Goal: Transaction & Acquisition: Purchase product/service

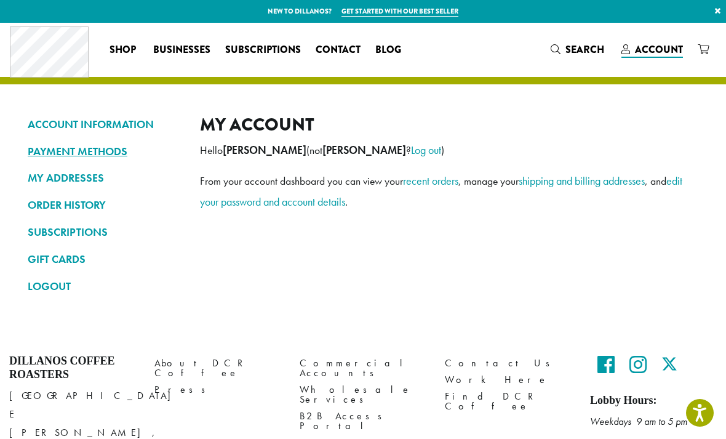
click at [65, 158] on link "PAYMENT METHODS" at bounding box center [105, 151] width 154 height 21
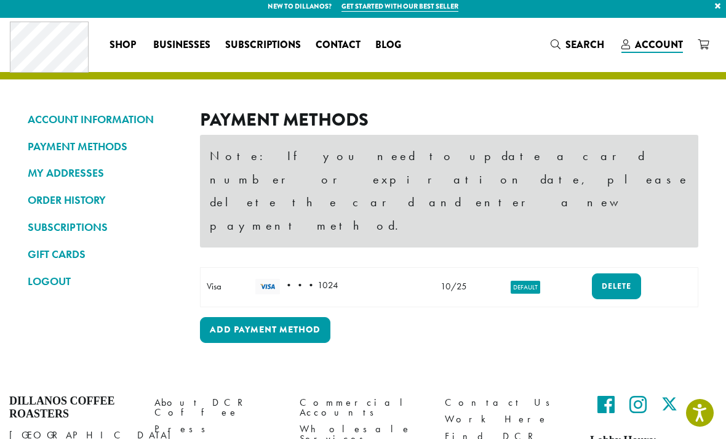
scroll to position [6, 0]
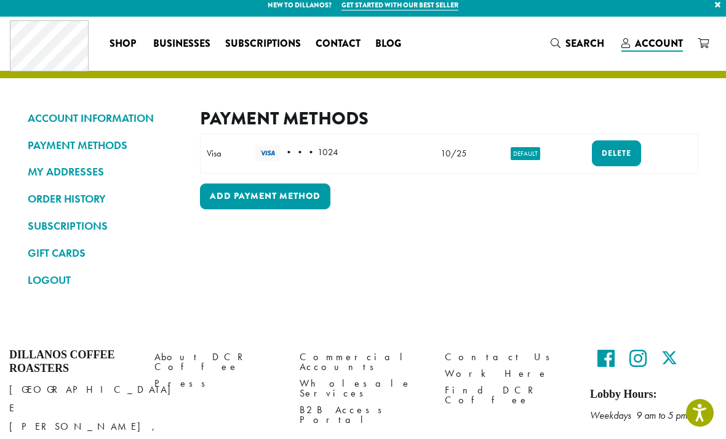
click at [266, 149] on img at bounding box center [267, 152] width 25 height 15
click at [235, 149] on div "Visa" at bounding box center [225, 153] width 36 height 14
click at [518, 158] on mark "Default" at bounding box center [526, 153] width 30 height 13
click at [519, 149] on mark "Default" at bounding box center [526, 153] width 30 height 13
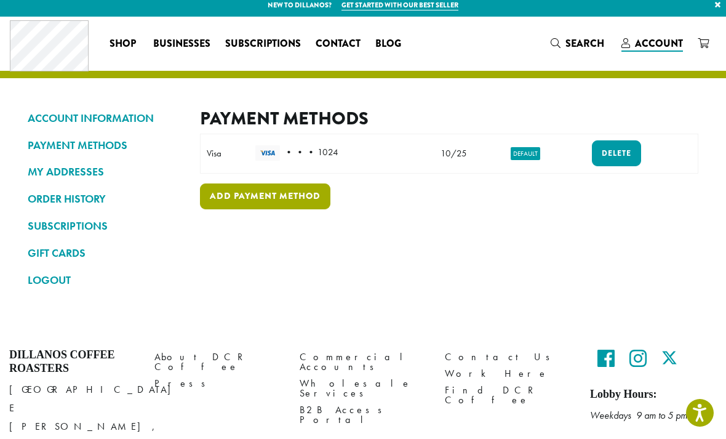
click at [231, 201] on link "Add payment method" at bounding box center [265, 196] width 130 height 26
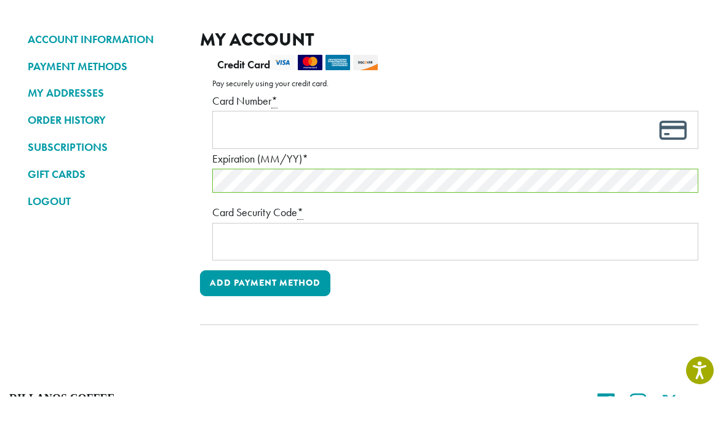
scroll to position [46, 0]
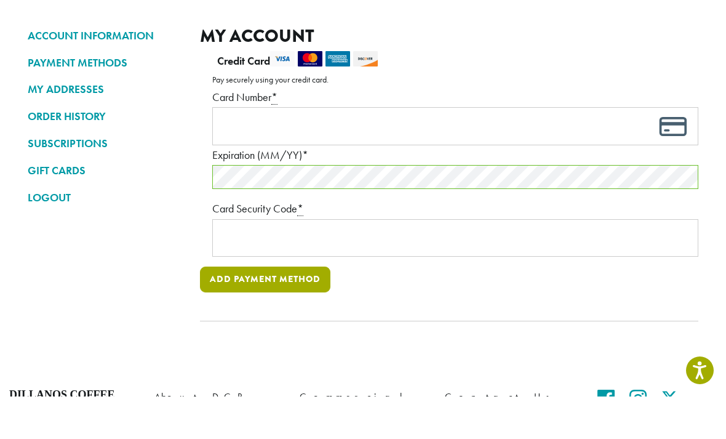
click at [288, 309] on button "Add payment method" at bounding box center [265, 322] width 130 height 26
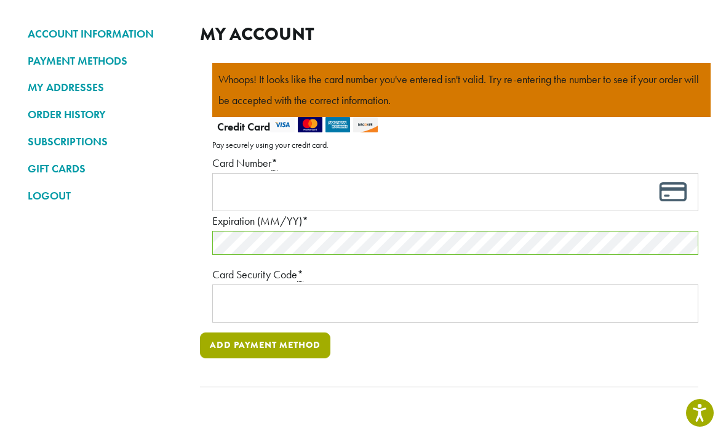
scroll to position [91, 0]
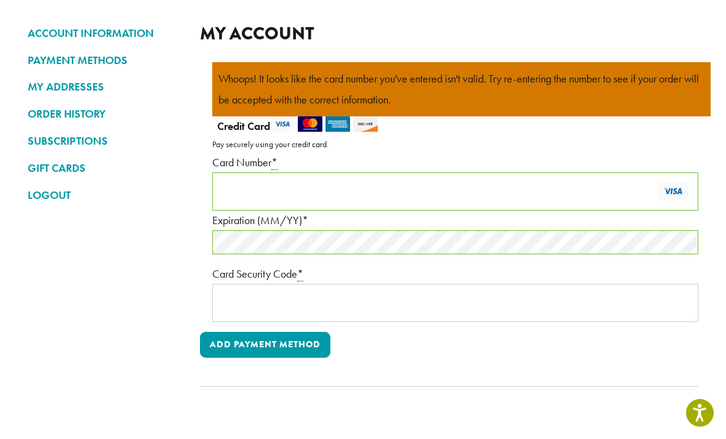
click at [565, 372] on form "Whoops! It looks like the card number you've entered isn't valid. Try re-enteri…" at bounding box center [449, 224] width 498 height 324
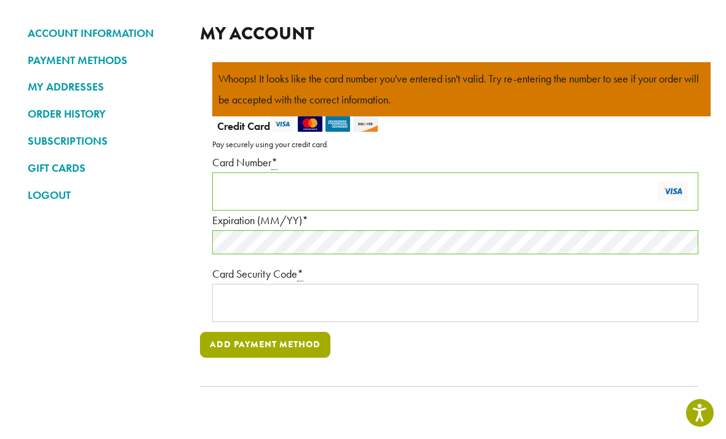
click at [221, 344] on button "Add payment method" at bounding box center [265, 345] width 130 height 26
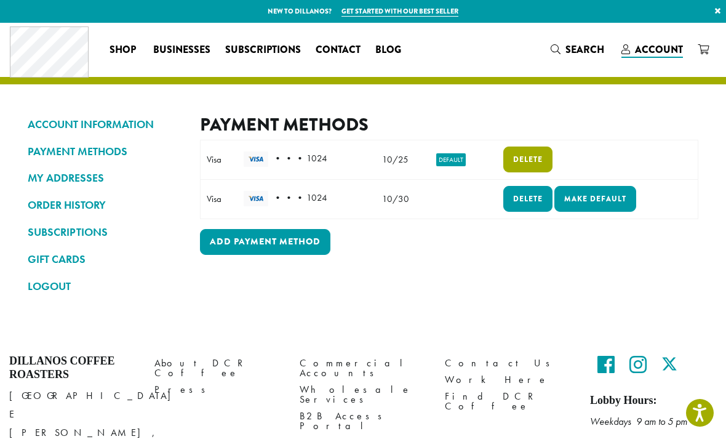
click at [532, 161] on link "Delete" at bounding box center [527, 159] width 49 height 26
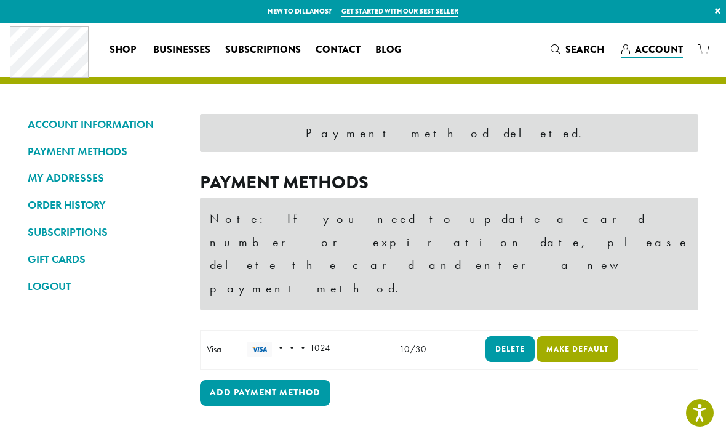
click at [576, 336] on link "Make default" at bounding box center [577, 349] width 82 height 26
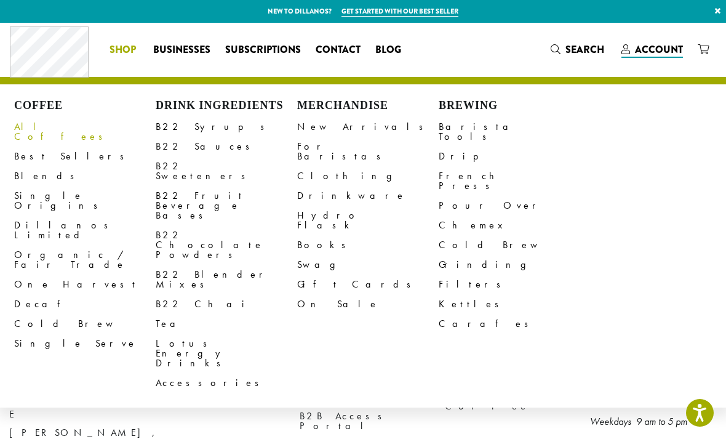
click at [32, 132] on link "All Coffees" at bounding box center [84, 132] width 141 height 30
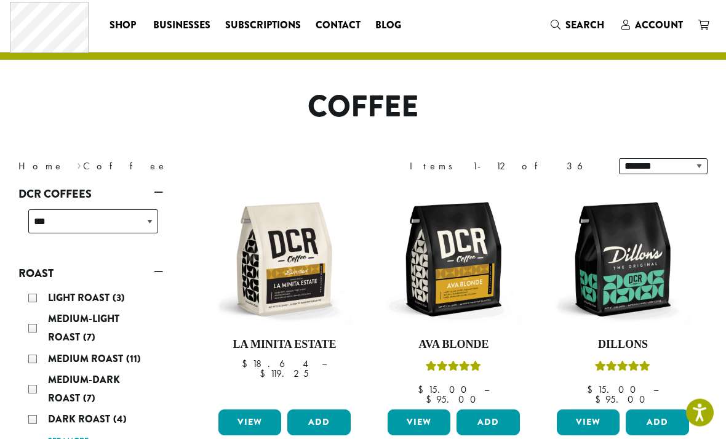
scroll to position [27, 0]
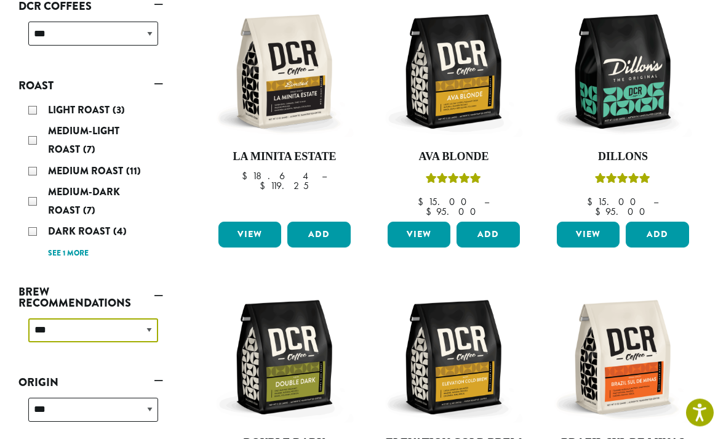
click at [54, 336] on select "**********" at bounding box center [93, 331] width 130 height 24
select select "********"
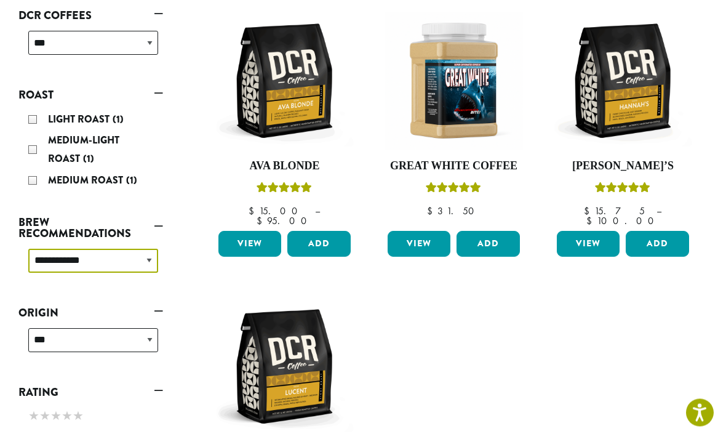
scroll to position [199, 0]
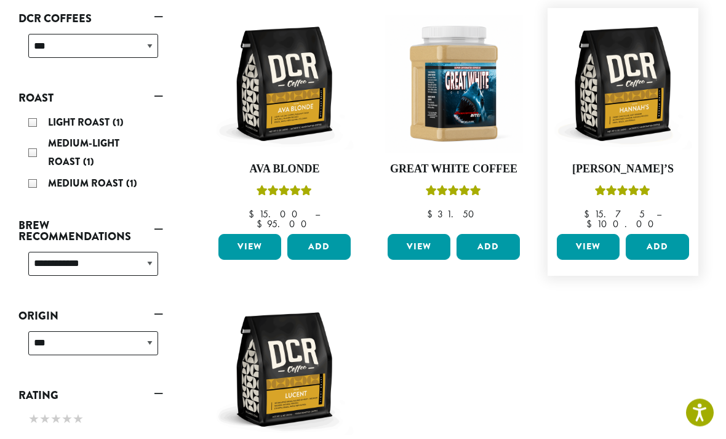
click at [591, 239] on link "View" at bounding box center [588, 247] width 63 height 26
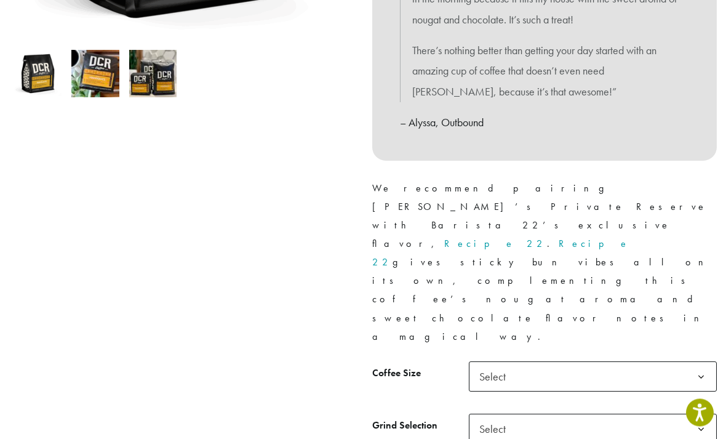
scroll to position [401, 0]
click at [693, 362] on b at bounding box center [701, 377] width 30 height 30
click at [642, 413] on span "Select" at bounding box center [593, 428] width 248 height 30
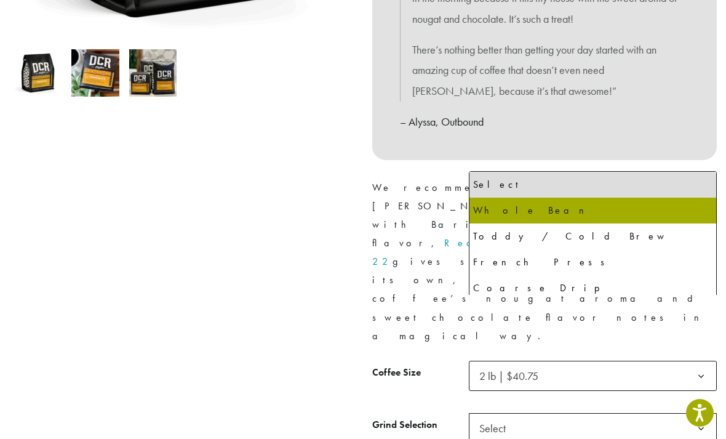
select select "**********"
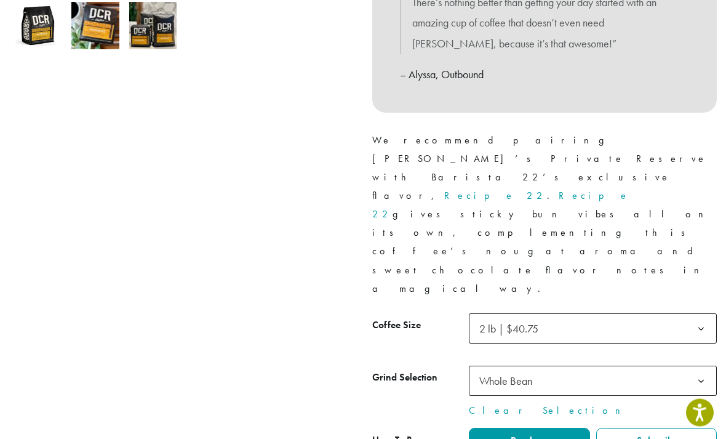
scroll to position [450, 0]
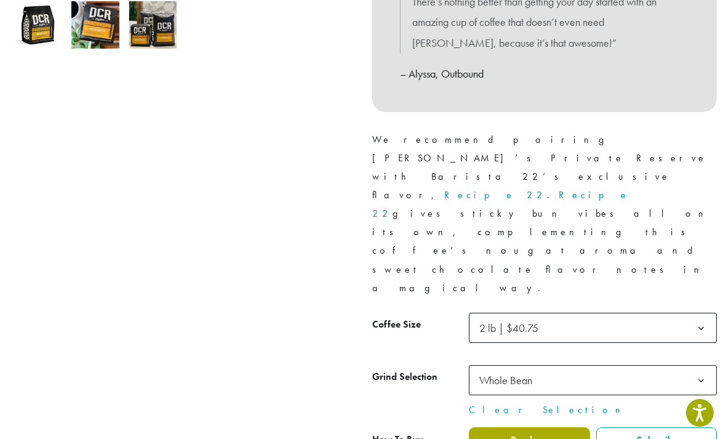
click at [555, 427] on label "Purchase" at bounding box center [529, 439] width 121 height 25
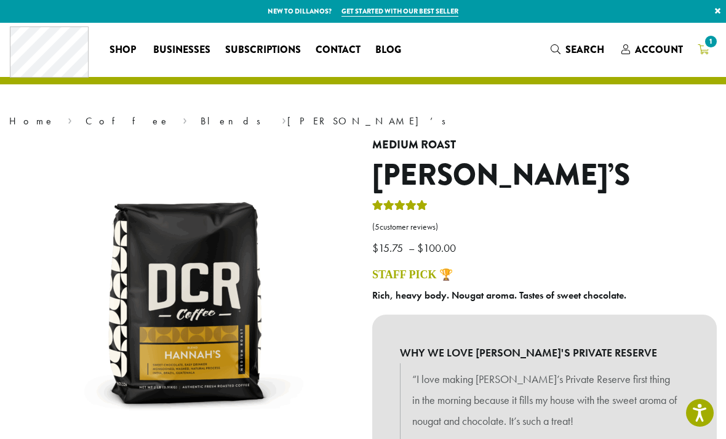
click at [712, 44] on span "1" at bounding box center [710, 41] width 17 height 17
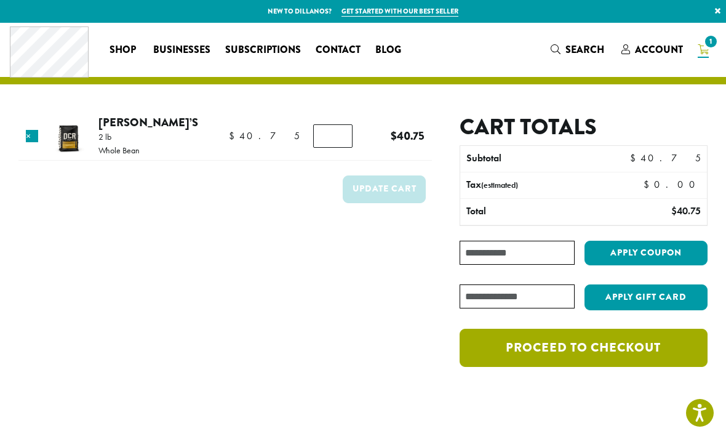
click at [633, 354] on link "Proceed to checkout" at bounding box center [583, 347] width 248 height 38
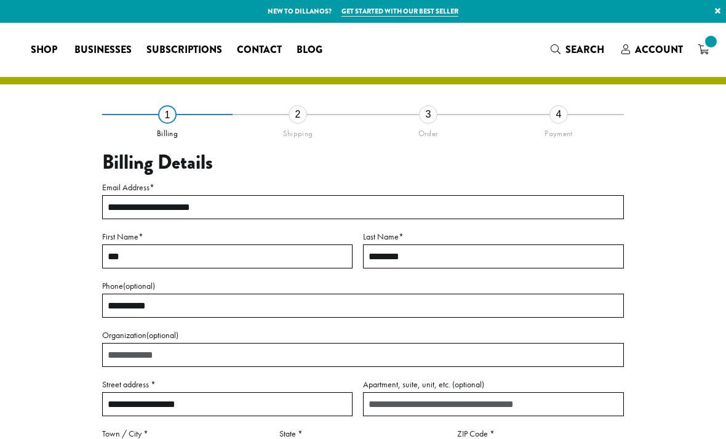
select select "**"
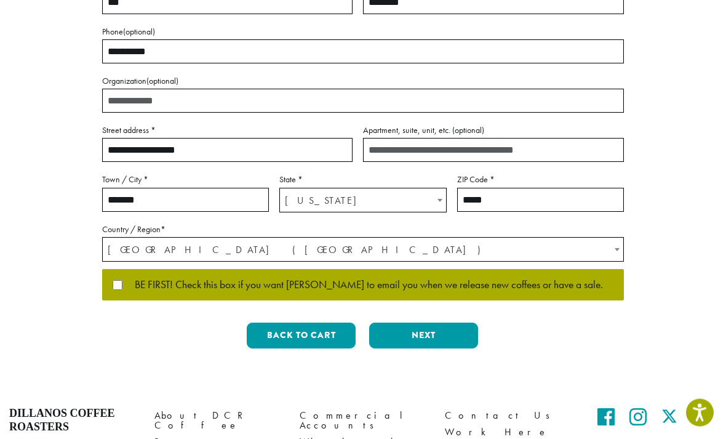
scroll to position [254, 0]
click at [435, 330] on button "Next" at bounding box center [423, 335] width 109 height 26
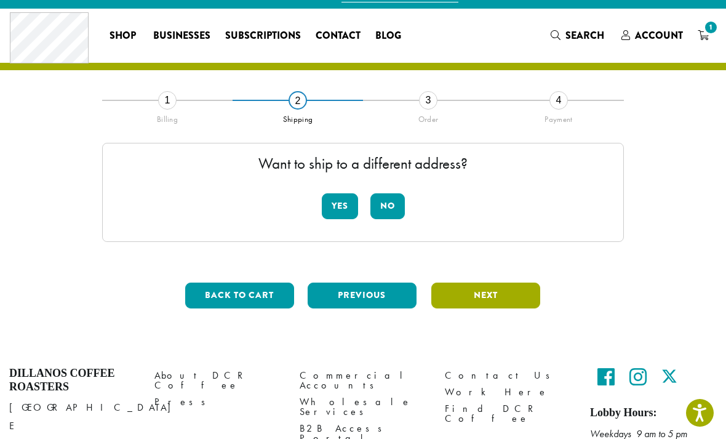
scroll to position [0, 0]
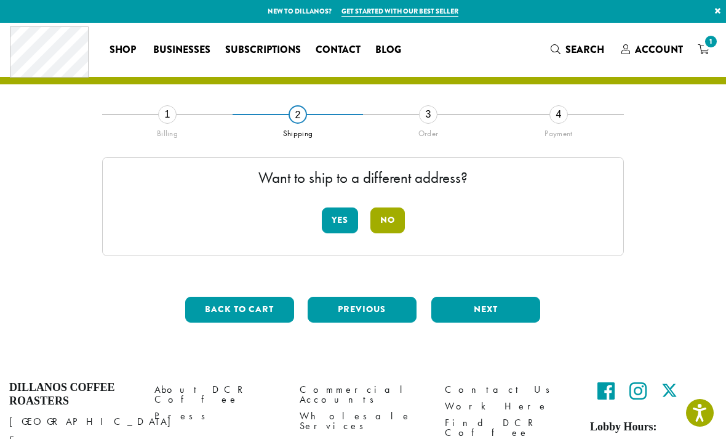
click at [398, 221] on button "No" at bounding box center [387, 220] width 34 height 26
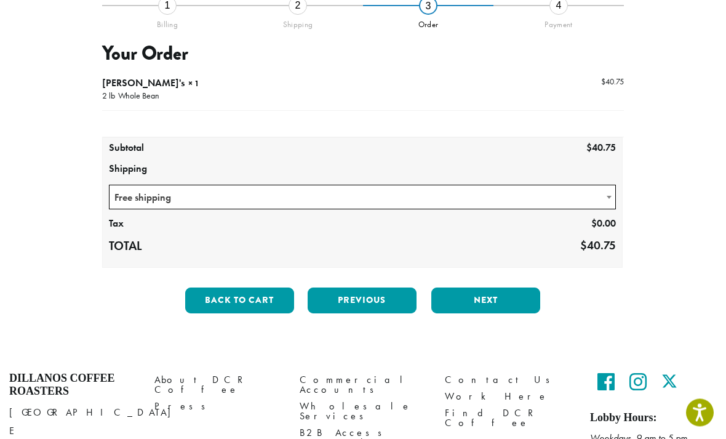
scroll to position [109, 0]
click at [487, 306] on button "Next" at bounding box center [485, 300] width 109 height 26
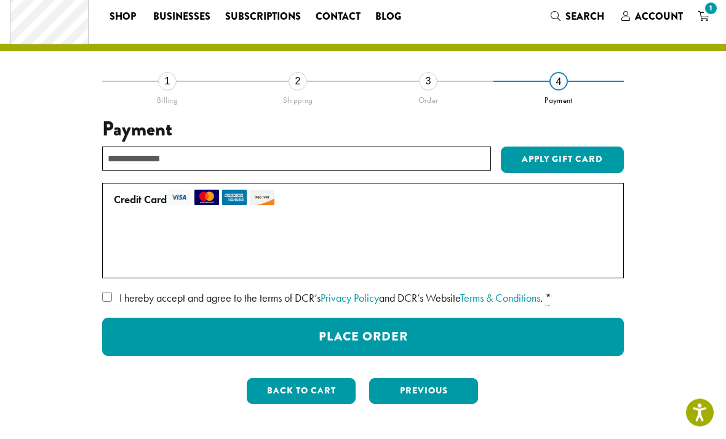
scroll to position [33, 0]
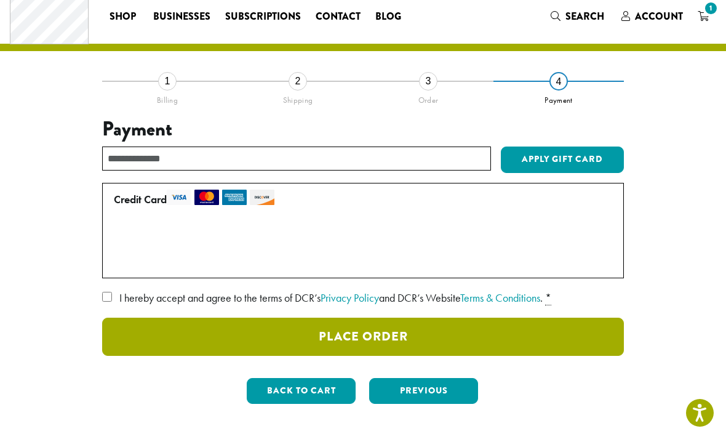
click at [503, 344] on button "Place Order" at bounding box center [363, 336] width 522 height 38
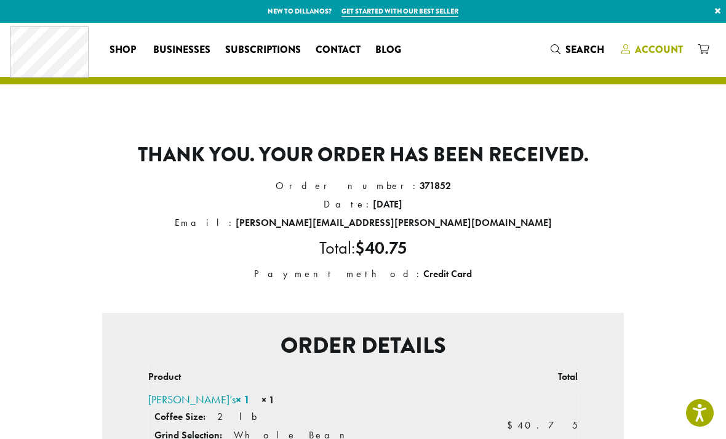
click at [658, 53] on span "Account" at bounding box center [659, 49] width 48 height 14
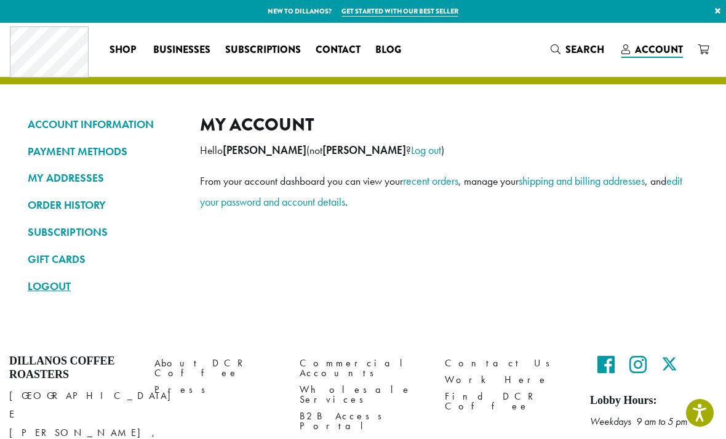
click at [56, 286] on link "LOGOUT" at bounding box center [105, 286] width 154 height 21
